Goal: Transaction & Acquisition: Subscribe to service/newsletter

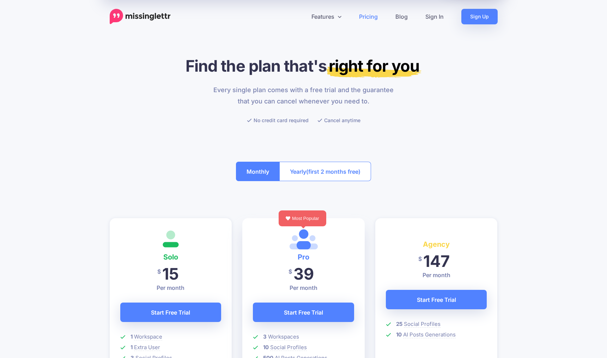
click at [254, 175] on button "Monthly" at bounding box center [258, 171] width 44 height 19
click at [325, 163] on button "Yearly (first 2 months free)" at bounding box center [326, 171] width 92 height 19
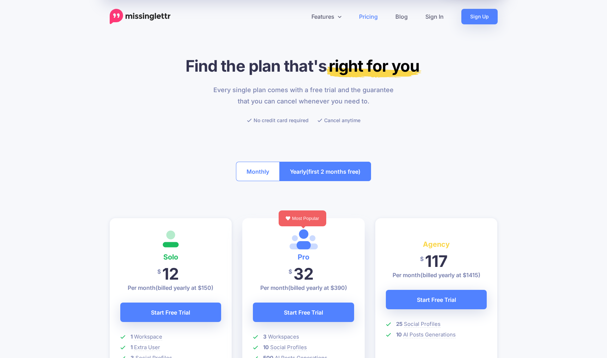
click at [259, 169] on button "Monthly" at bounding box center [258, 171] width 44 height 19
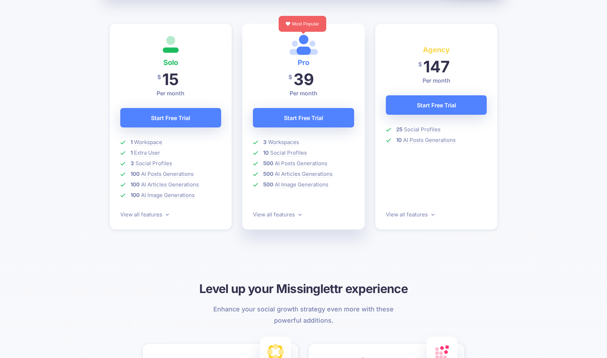
scroll to position [196, 0]
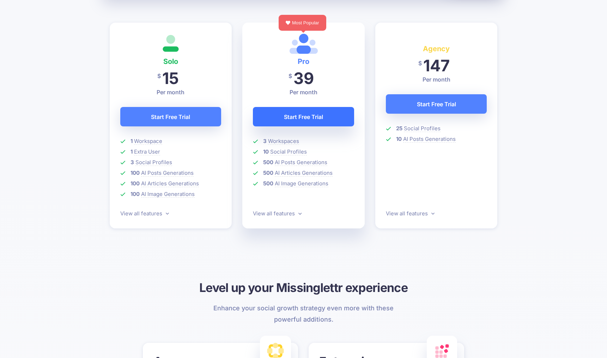
click at [316, 113] on link "Start Free Trial" at bounding box center [303, 116] width 101 height 19
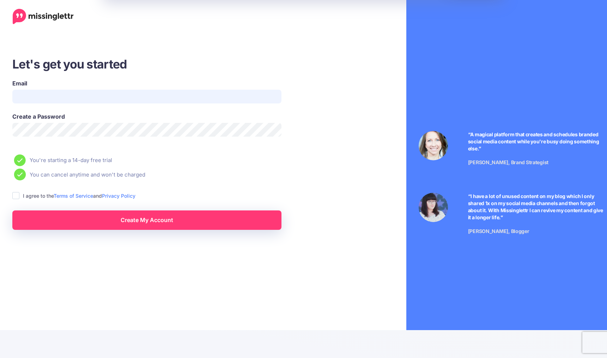
click at [109, 97] on input "Email" at bounding box center [146, 97] width 269 height 14
click at [225, 97] on input "Email" at bounding box center [146, 97] width 269 height 14
type input "**********"
click at [15, 194] on ins at bounding box center [15, 195] width 7 height 7
click at [144, 221] on link "Create My Account" at bounding box center [146, 219] width 269 height 19
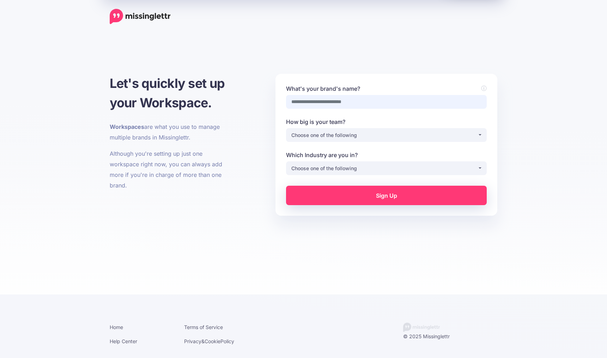
click at [342, 101] on input "What's your brand's name?" at bounding box center [386, 102] width 201 height 14
type input "**********"
click at [343, 135] on div "Choose one of the following" at bounding box center [385, 135] width 186 height 8
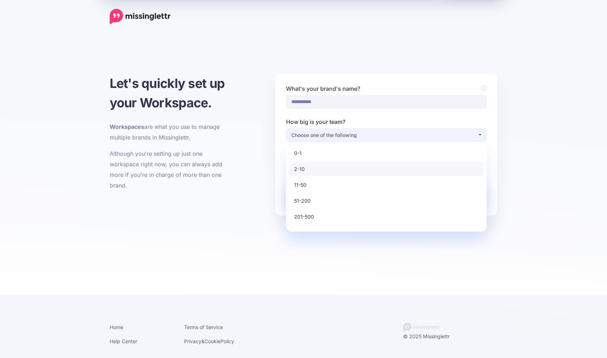
click at [319, 168] on link "2-10" at bounding box center [386, 169] width 195 height 14
select select "*"
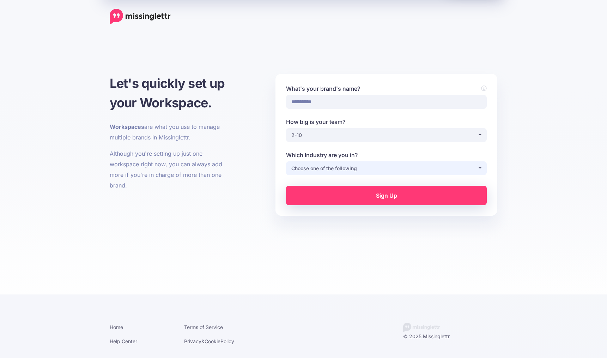
click at [319, 169] on div "Choose one of the following" at bounding box center [385, 168] width 186 height 8
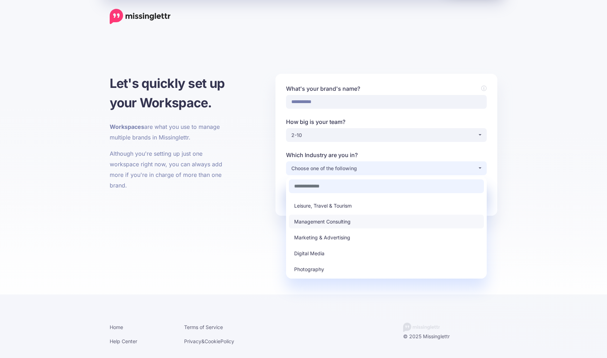
scroll to position [125, 0]
click at [320, 205] on span "Leisure, Travel & Tourism" at bounding box center [323, 205] width 58 height 8
select select "**********"
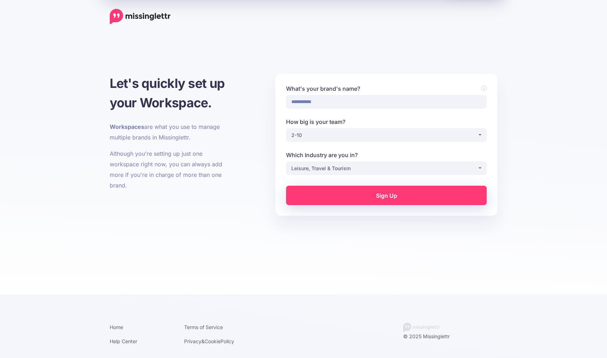
click at [367, 197] on link "Sign Up" at bounding box center [386, 195] width 201 height 19
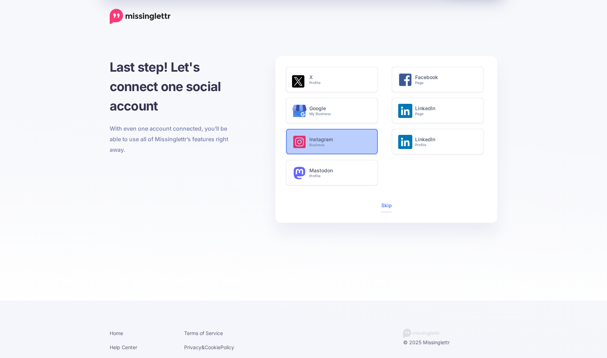
click at [319, 138] on h6 "Instagram Business" at bounding box center [340, 142] width 61 height 11
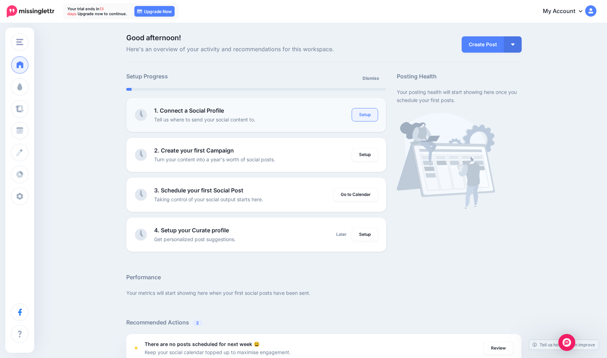
click at [361, 113] on link "Setup" at bounding box center [365, 114] width 26 height 13
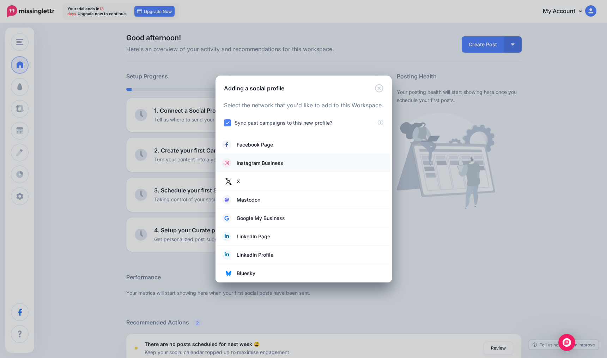
click at [256, 164] on span "Instagram Business" at bounding box center [260, 163] width 47 height 8
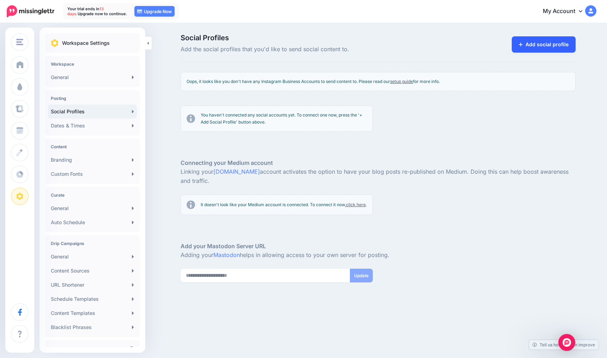
click at [530, 43] on link "Add social profile" at bounding box center [544, 44] width 64 height 16
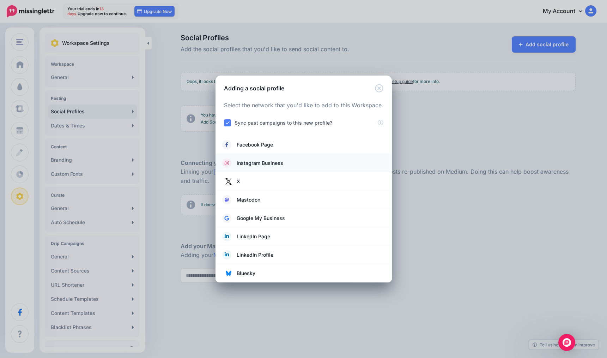
click at [259, 168] on li "Instagram Business" at bounding box center [304, 163] width 176 height 18
click at [257, 165] on span "Instagram Business" at bounding box center [260, 163] width 47 height 8
click at [228, 163] on icon at bounding box center [227, 163] width 9 height 10
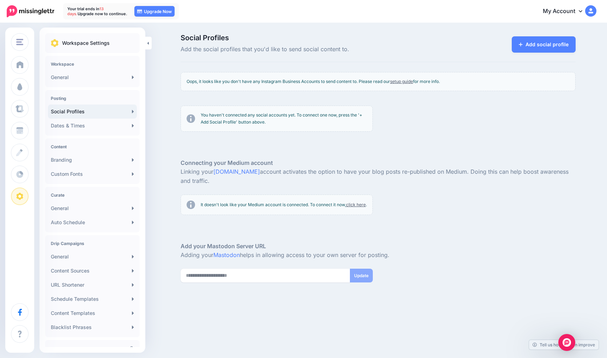
click at [406, 82] on link "setup guide" at bounding box center [401, 81] width 23 height 5
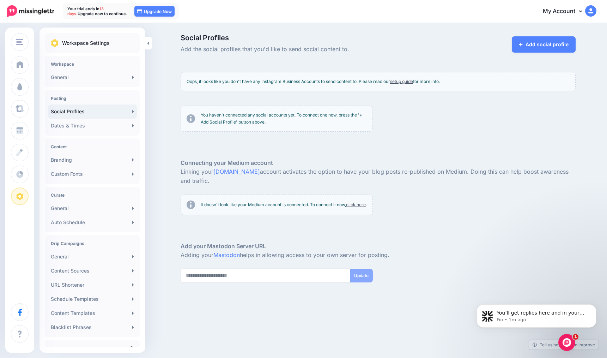
click at [92, 110] on link "Social Profiles" at bounding box center [92, 111] width 89 height 14
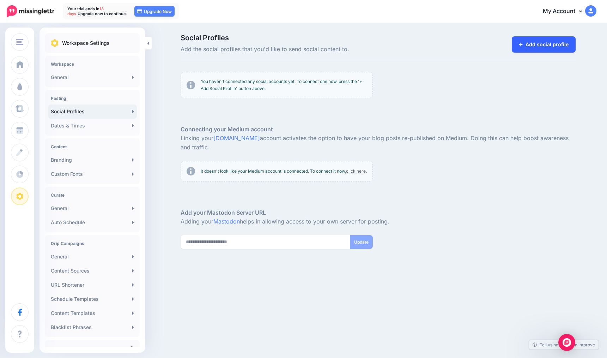
click at [531, 44] on link "Add social profile" at bounding box center [544, 44] width 64 height 16
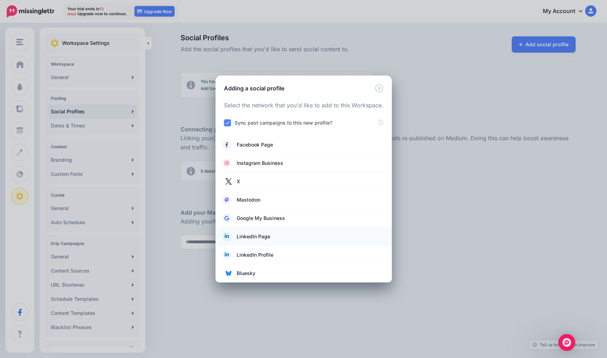
click at [263, 240] on span "LinkedIn Page" at bounding box center [254, 236] width 34 height 8
